Goal: Task Accomplishment & Management: Use online tool/utility

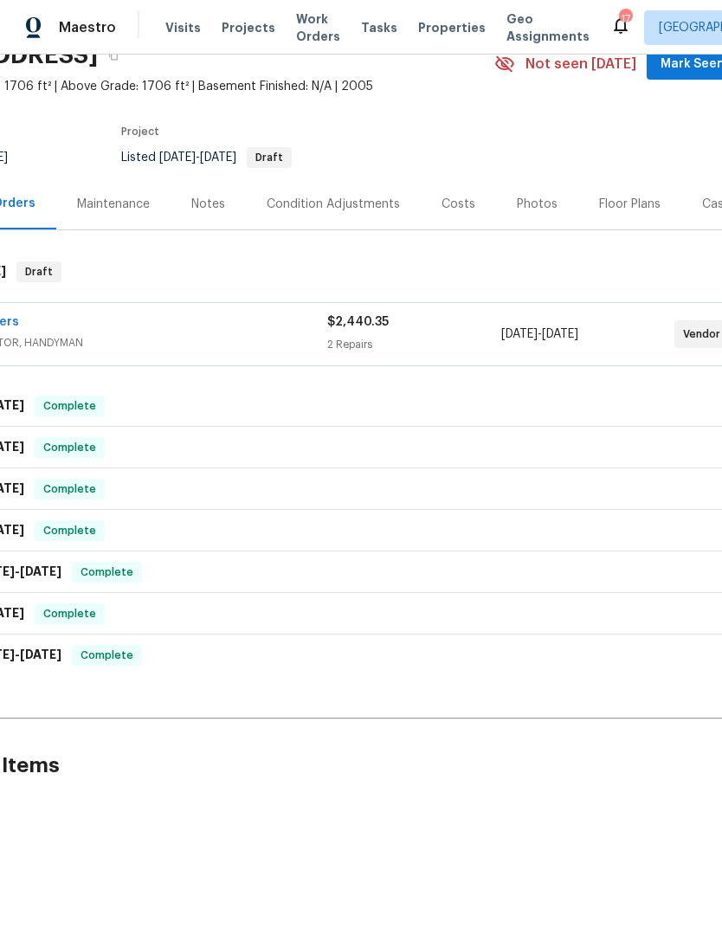
scroll to position [28, 136]
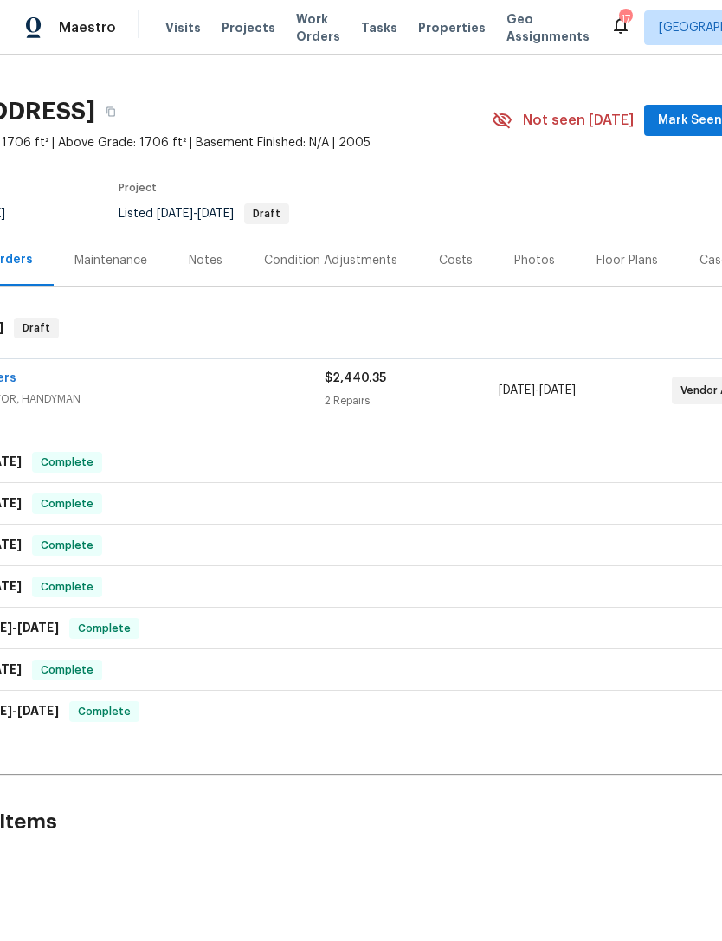
click at [307, 29] on span "Work Orders" at bounding box center [318, 27] width 44 height 35
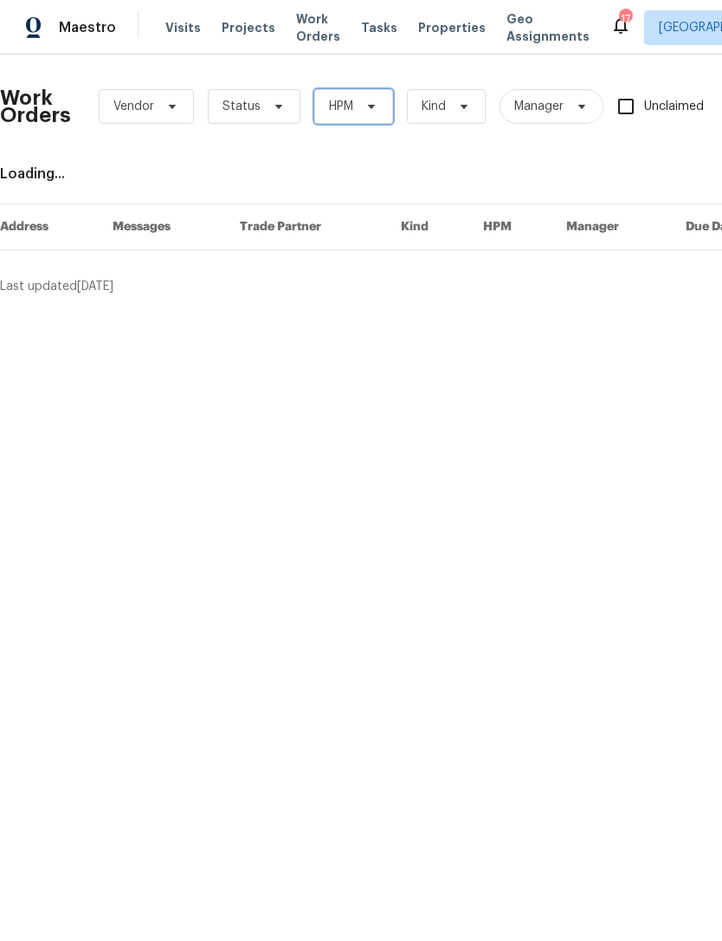
click at [372, 105] on icon at bounding box center [371, 107] width 7 height 4
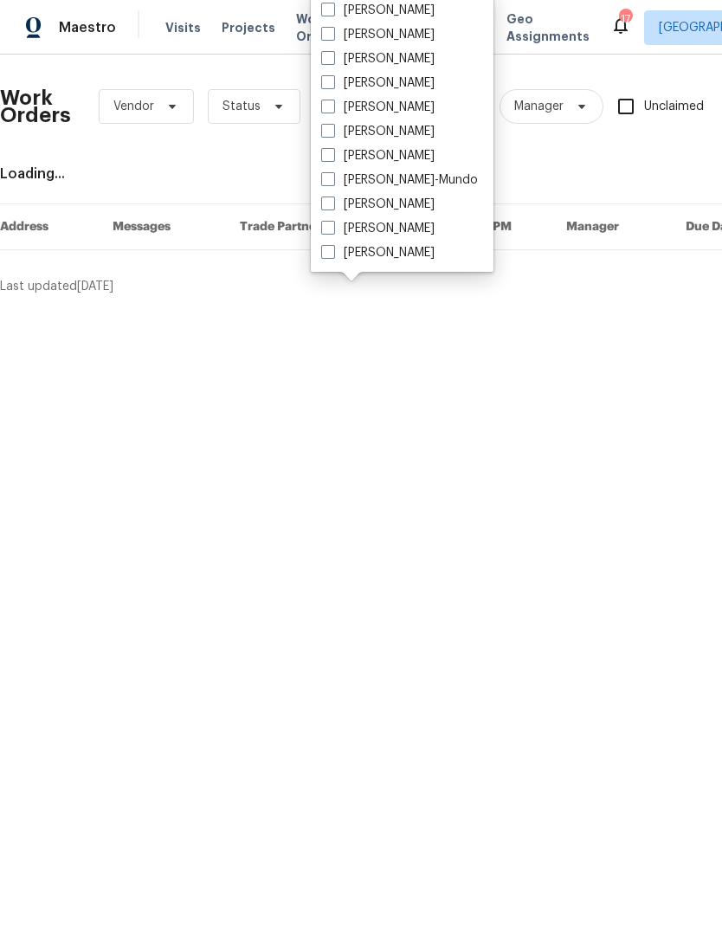
click at [329, 108] on span at bounding box center [328, 107] width 14 height 14
click at [329, 108] on input "[PERSON_NAME]" at bounding box center [326, 104] width 11 height 11
checkbox input "true"
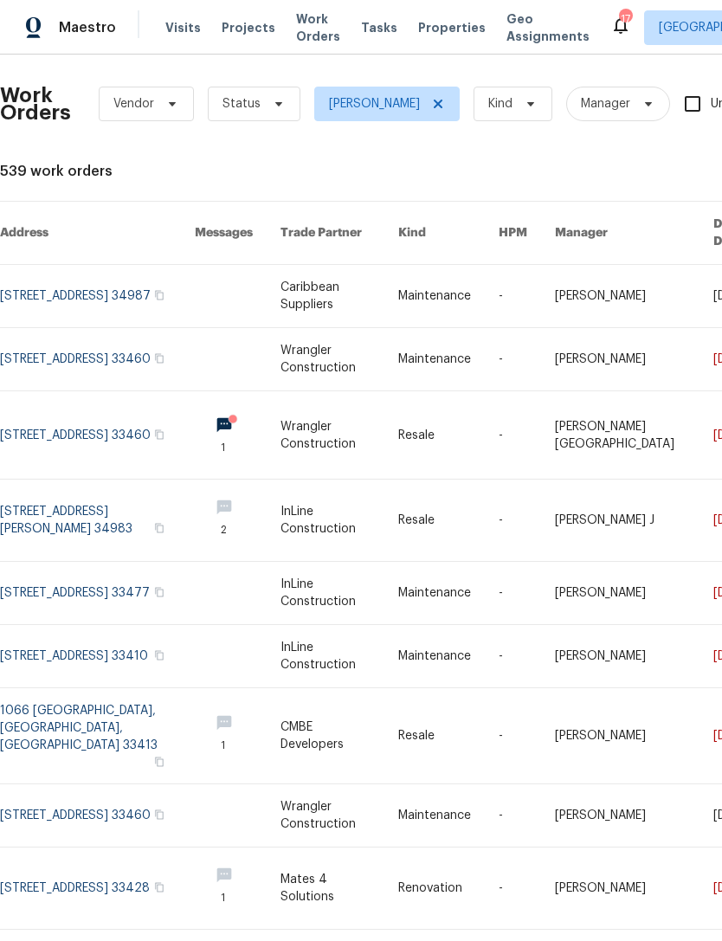
scroll to position [3, 0]
click at [391, 343] on link at bounding box center [339, 359] width 117 height 62
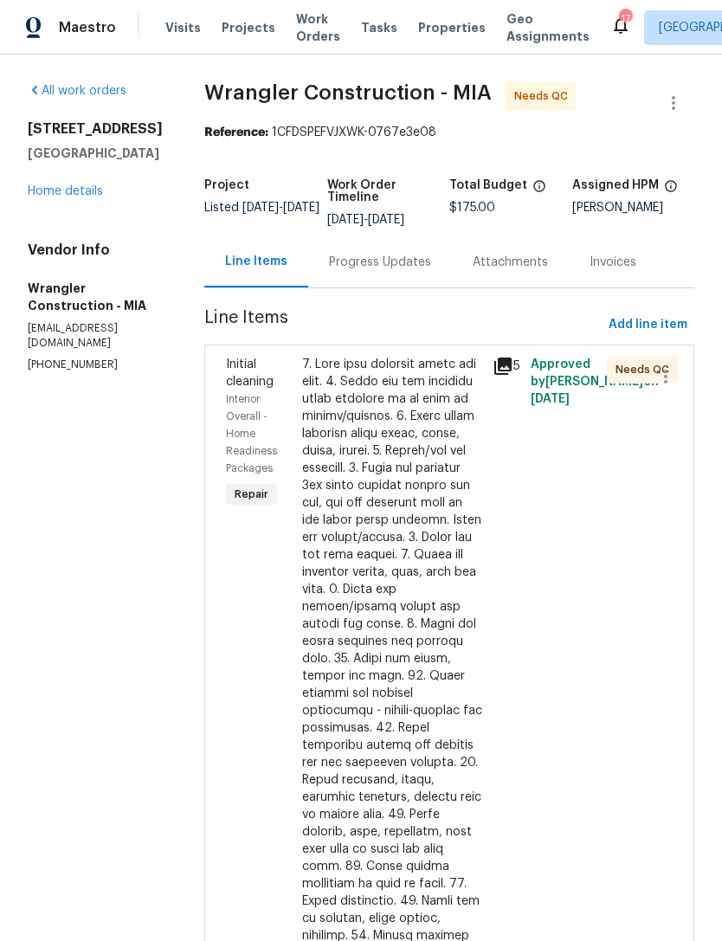
click at [391, 706] on div at bounding box center [392, 771] width 180 height 831
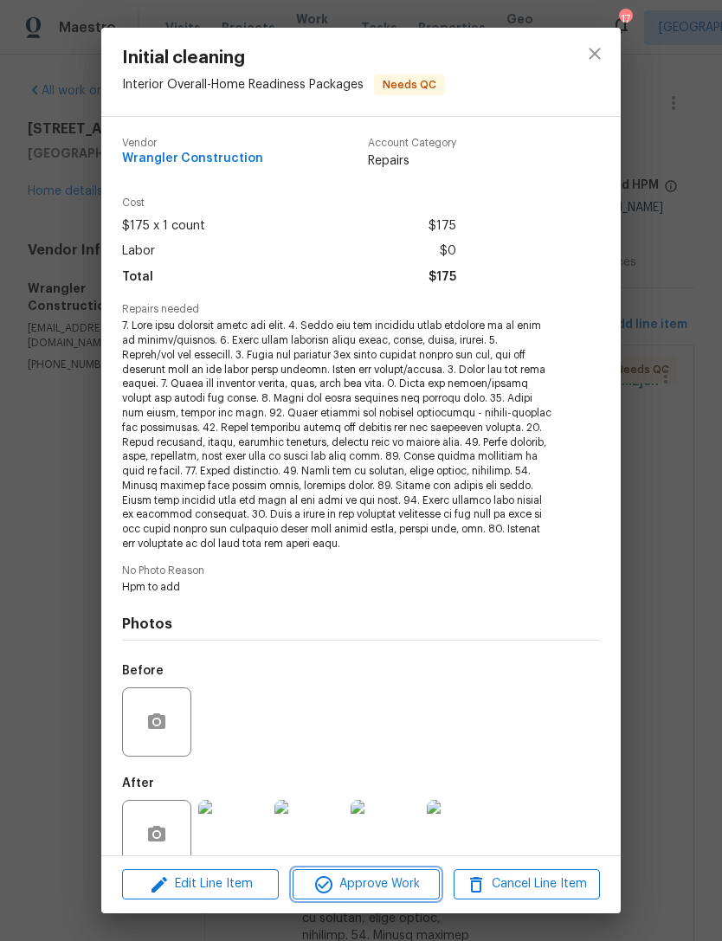
click at [389, 890] on span "Approve Work" at bounding box center [366, 885] width 136 height 22
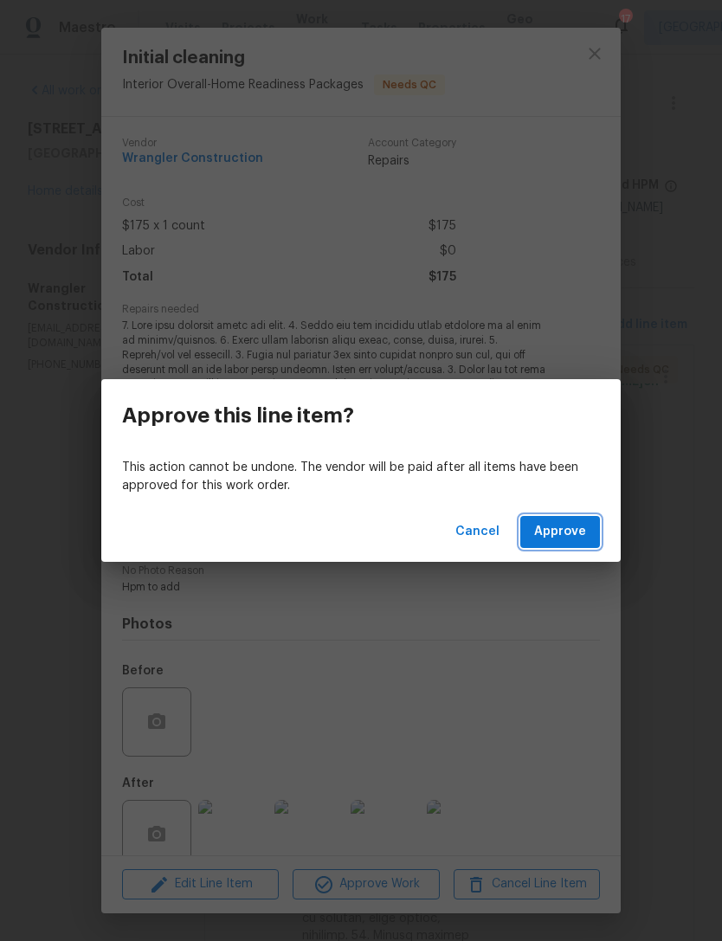
click at [563, 542] on span "Approve" at bounding box center [560, 532] width 52 height 22
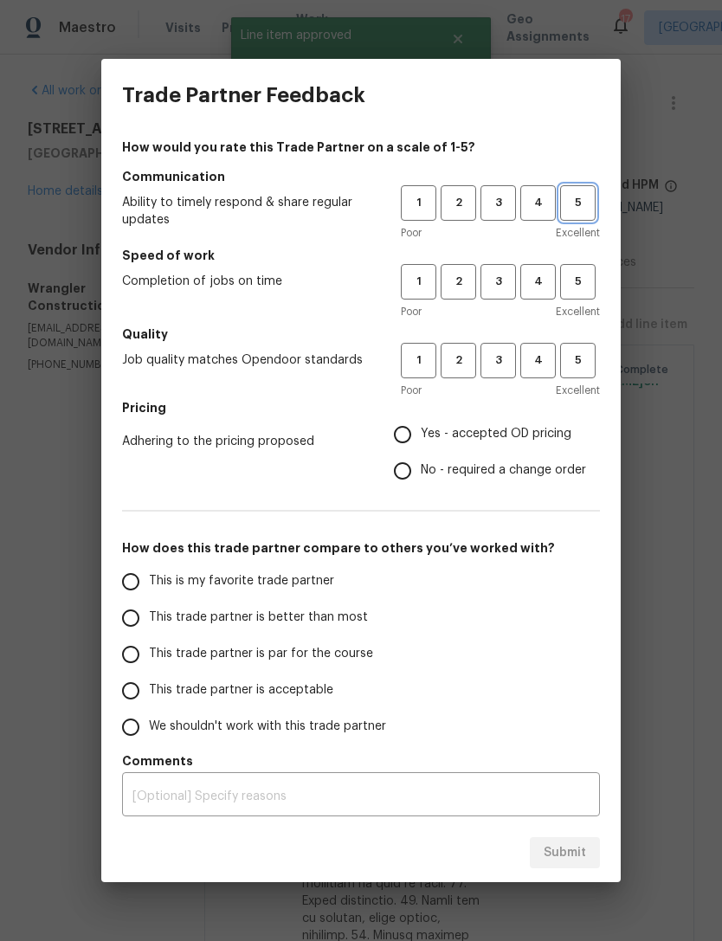
click at [579, 208] on span "5" at bounding box center [578, 203] width 32 height 20
click at [589, 281] on span "5" at bounding box center [578, 282] width 32 height 20
click at [593, 365] on span "5" at bounding box center [578, 361] width 32 height 20
click at [404, 435] on input "Yes - accepted OD pricing" at bounding box center [403, 435] width 36 height 36
radio input "true"
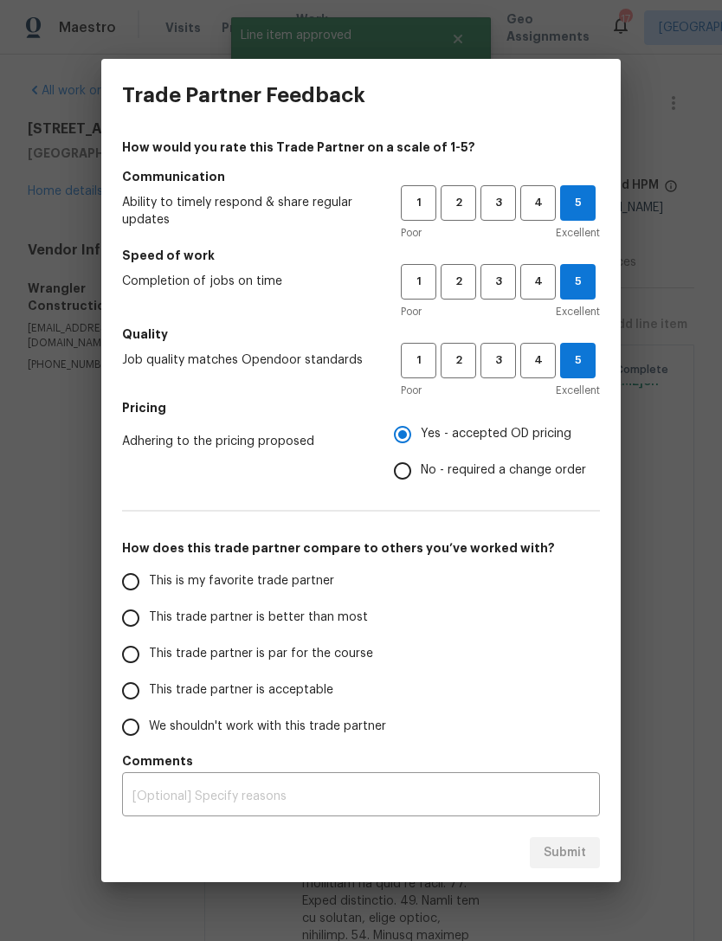
click at [135, 608] on input "This trade partner is better than most" at bounding box center [131, 618] width 36 height 36
click at [571, 850] on span "Submit" at bounding box center [565, 854] width 42 height 22
radio input "true"
